Goal: Task Accomplishment & Management: Use online tool/utility

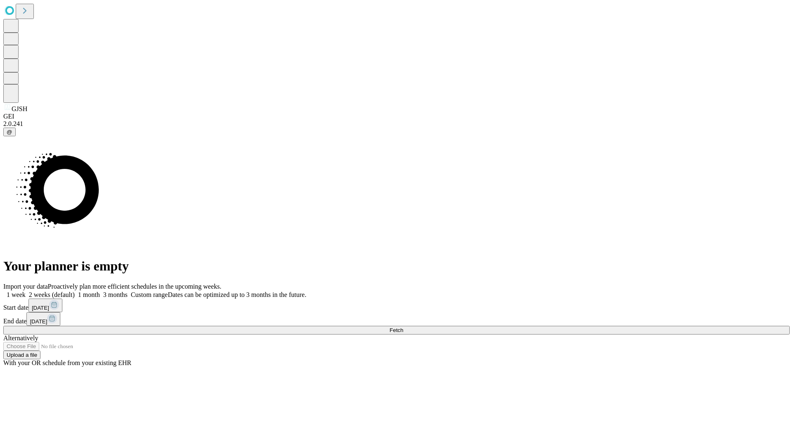
click at [403, 327] on span "Fetch" at bounding box center [397, 330] width 14 height 6
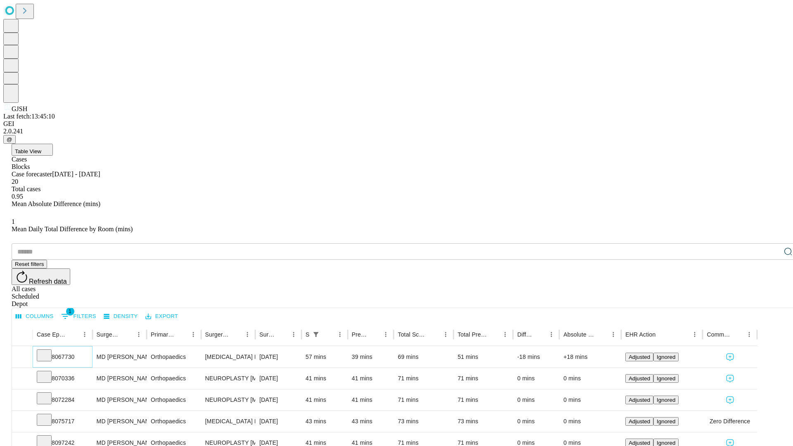
click at [48, 351] on icon at bounding box center [44, 355] width 8 height 8
